Goal: Task Accomplishment & Management: Manage account settings

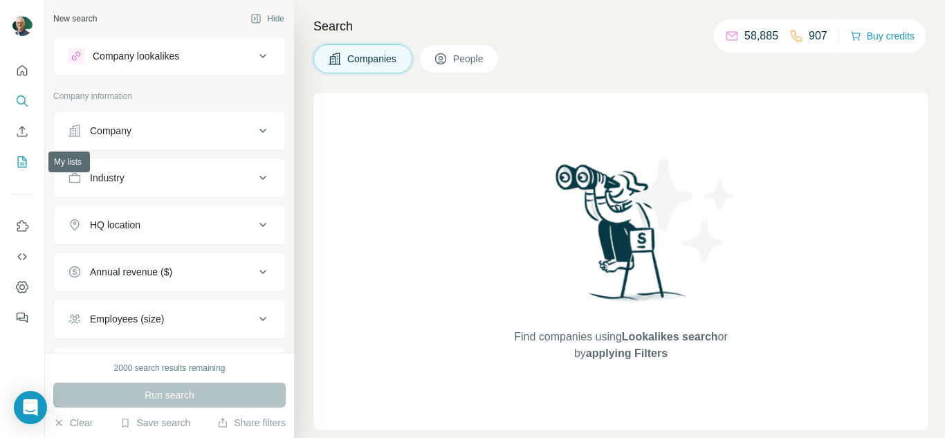
drag, startPoint x: 0, startPoint y: 0, endPoint x: 22, endPoint y: 164, distance: 165.4
click at [22, 164] on icon "My lists" at bounding box center [22, 162] width 14 height 14
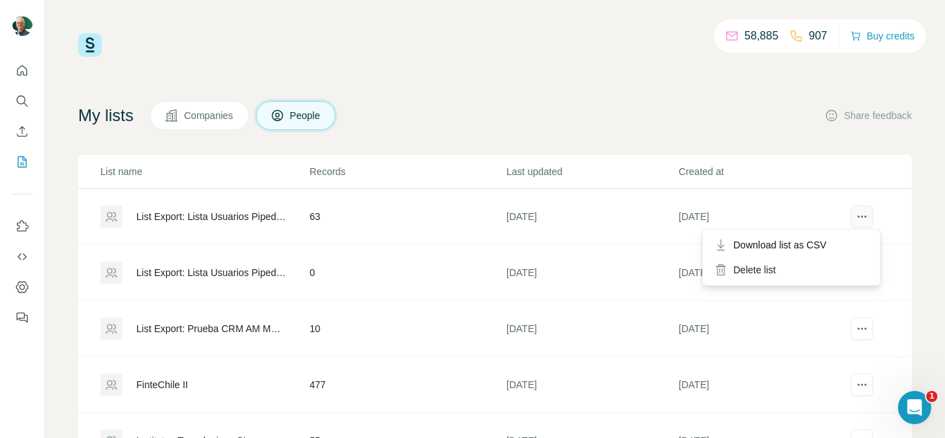
click at [855, 219] on icon "actions" at bounding box center [862, 217] width 14 height 14
click at [25, 159] on icon "My lists" at bounding box center [22, 161] width 9 height 11
click at [24, 159] on icon "My lists" at bounding box center [22, 162] width 14 height 14
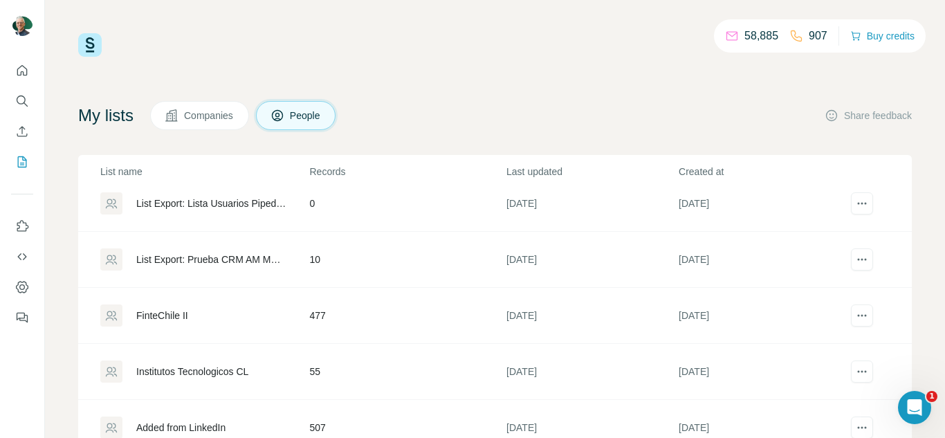
scroll to position [165, 0]
